Goal: Download file/media

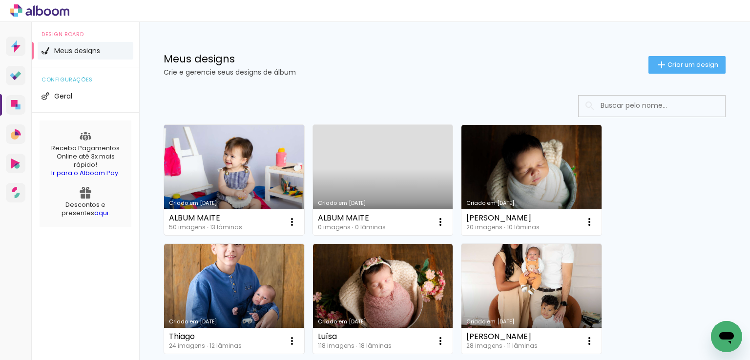
click at [232, 163] on link "Criado em [DATE]" at bounding box center [234, 180] width 140 height 110
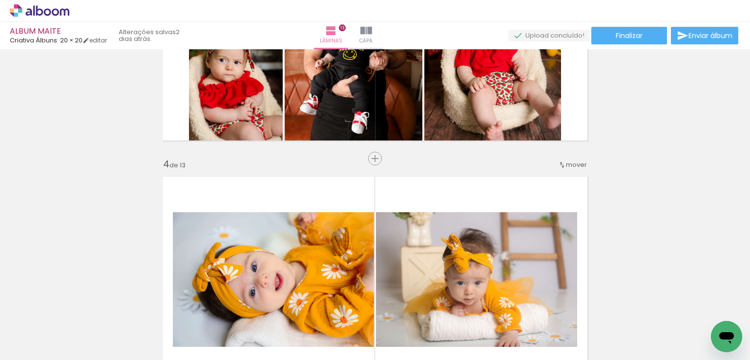
scroll to position [732, 0]
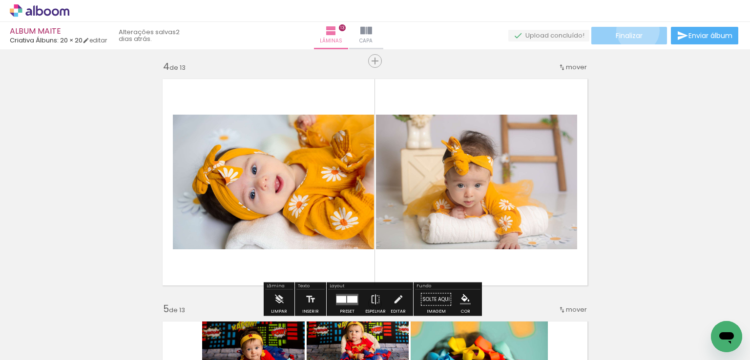
click at [634, 32] on span "Finalizar" at bounding box center [629, 35] width 27 height 7
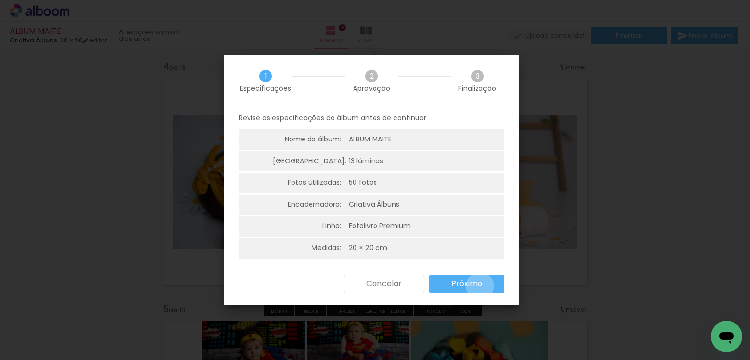
click at [0, 0] on slot "Próximo" at bounding box center [0, 0] width 0 height 0
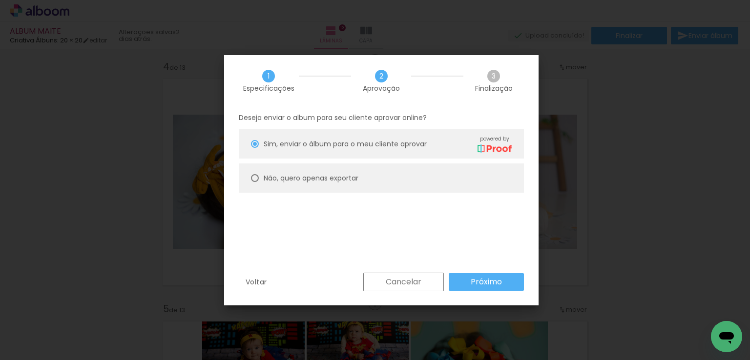
click at [467, 283] on paper-button "Próximo" at bounding box center [486, 282] width 75 height 18
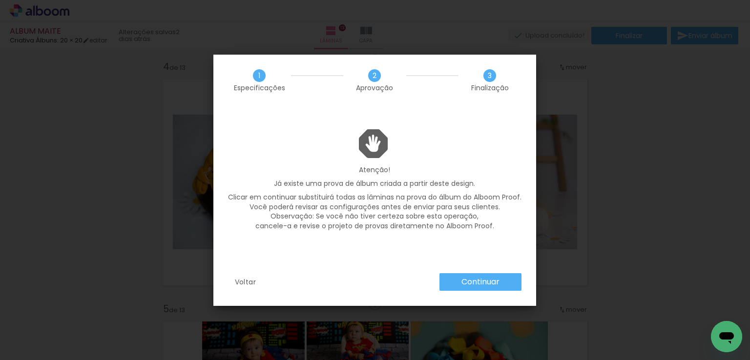
click at [0, 0] on slot "Voltar" at bounding box center [0, 0] width 0 height 0
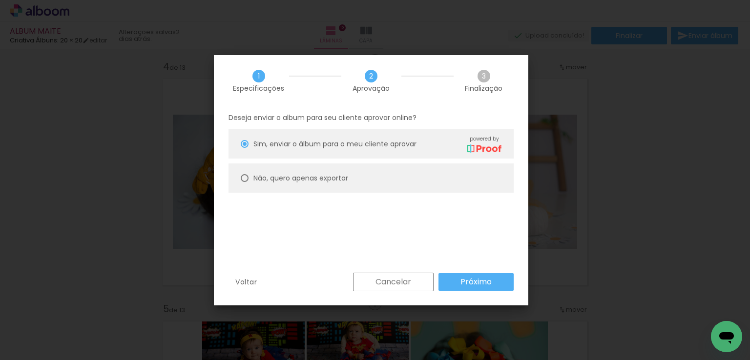
click at [0, 0] on slot "Não, quero apenas exportar" at bounding box center [0, 0] width 0 height 0
type paper-radio-button "on"
click at [454, 280] on paper-button "Próximo" at bounding box center [475, 282] width 75 height 18
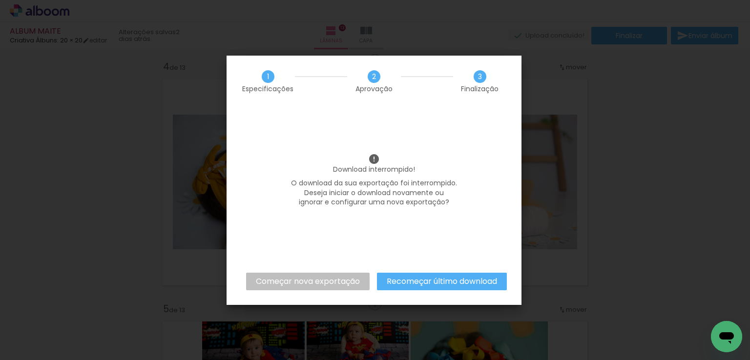
click at [0, 0] on slot "Começar nova exportação" at bounding box center [0, 0] width 0 height 0
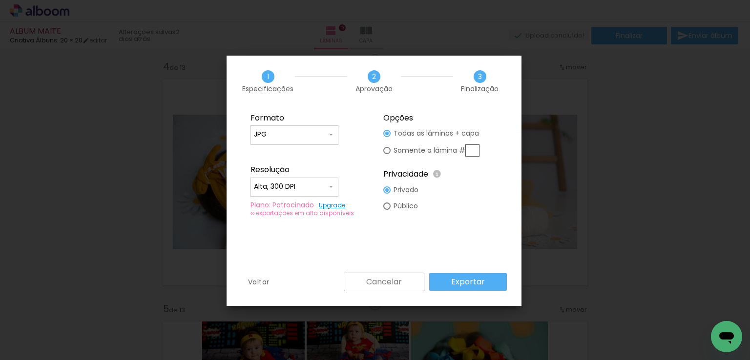
click at [450, 281] on paper-button "Exportar" at bounding box center [468, 282] width 78 height 18
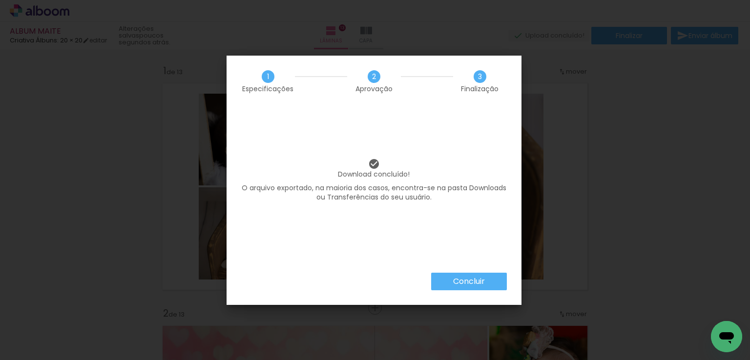
scroll to position [732, 0]
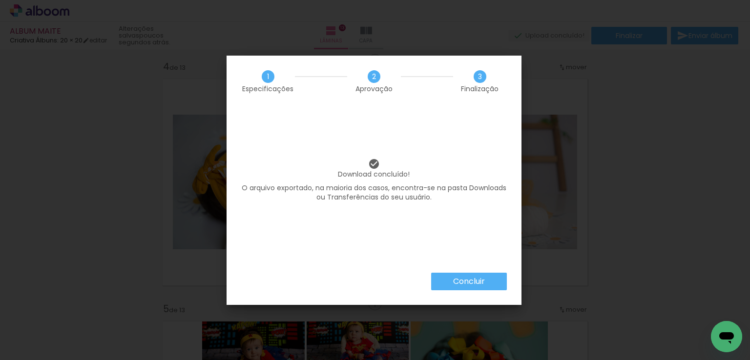
click at [451, 280] on paper-button "Concluir" at bounding box center [469, 282] width 76 height 18
